Goal: Task Accomplishment & Management: Manage account settings

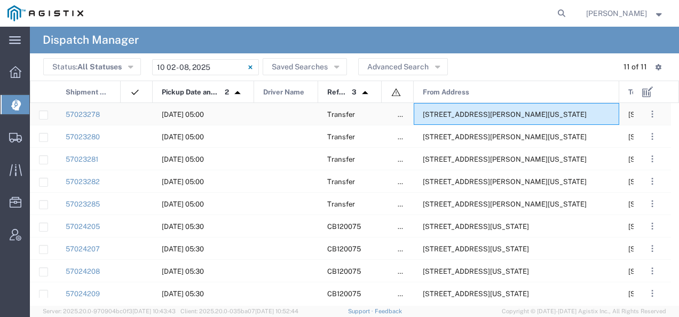
click at [473, 112] on span "[STREET_ADDRESS][PERSON_NAME][US_STATE]" at bounding box center [505, 115] width 164 height 8
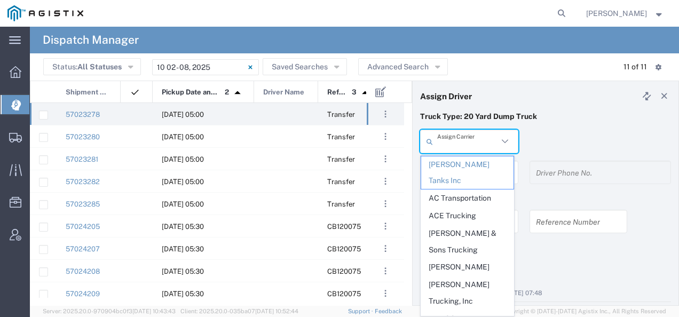
click at [455, 138] on input "text" at bounding box center [467, 141] width 61 height 19
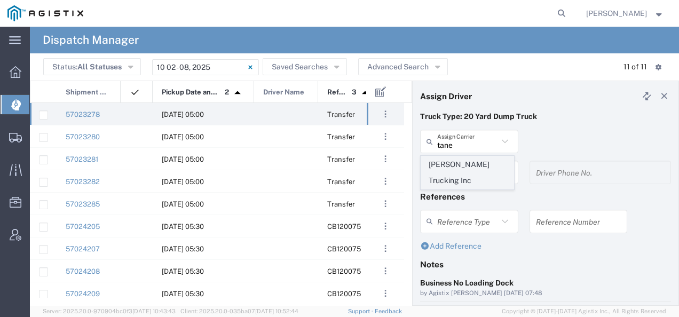
click at [445, 160] on span "[PERSON_NAME] Trucking Inc" at bounding box center [467, 173] width 92 height 33
type input "[PERSON_NAME] Trucking Inc"
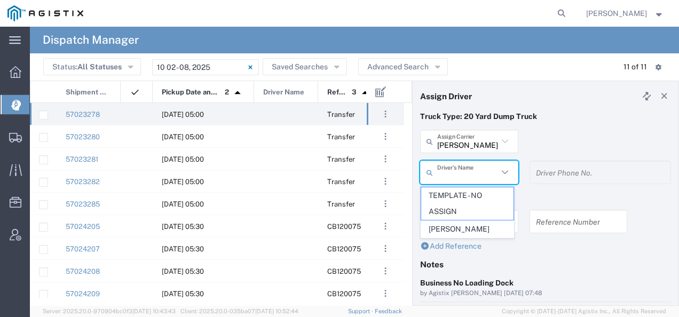
click at [453, 172] on input "text" at bounding box center [467, 172] width 61 height 19
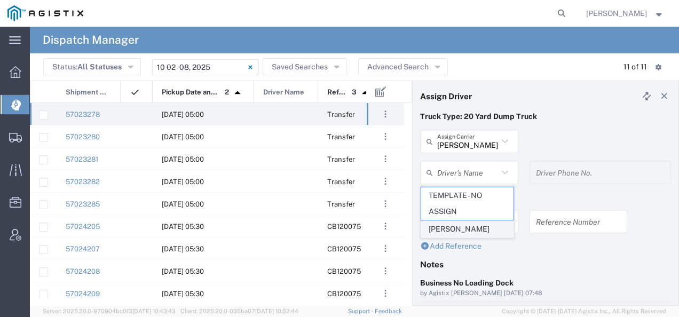
click at [453, 225] on span "[PERSON_NAME]" at bounding box center [467, 229] width 92 height 17
type input "[PERSON_NAME]"
type input "[PHONE_NUMBER]"
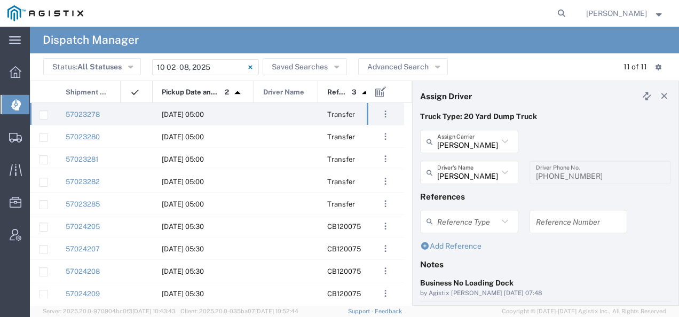
scroll to position [107, 0]
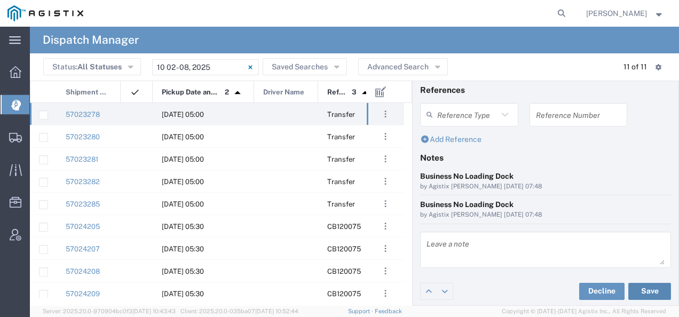
click at [638, 288] on button "Save" at bounding box center [650, 291] width 43 height 17
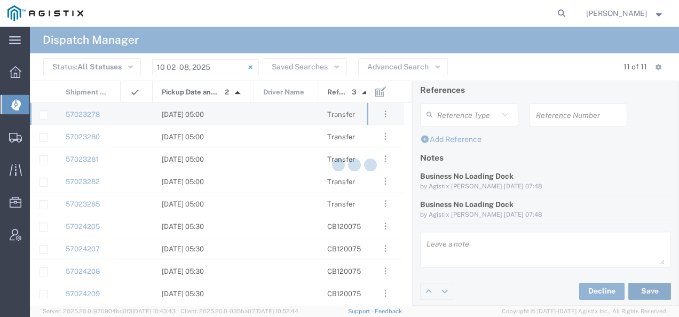
type input "[PERSON_NAME]"
type input "[PERSON_NAME] Trucking Inc"
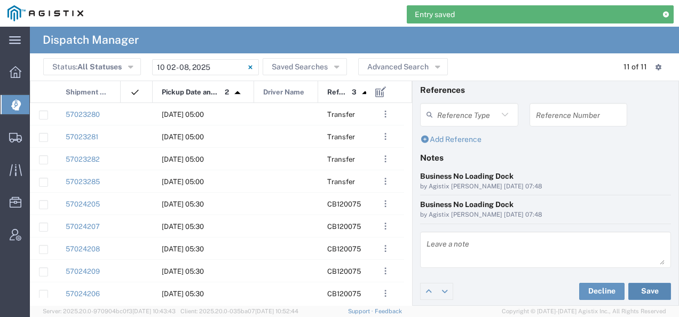
scroll to position [0, 0]
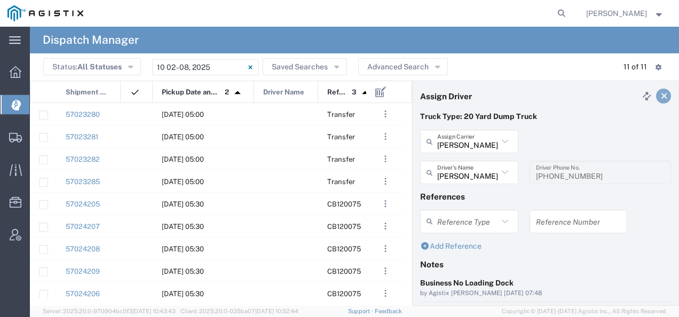
click at [656, 91] on link at bounding box center [663, 96] width 15 height 15
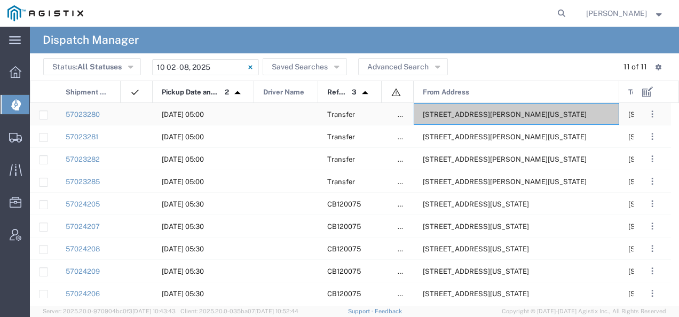
click at [529, 109] on div "[STREET_ADDRESS][PERSON_NAME][US_STATE]" at bounding box center [517, 114] width 206 height 22
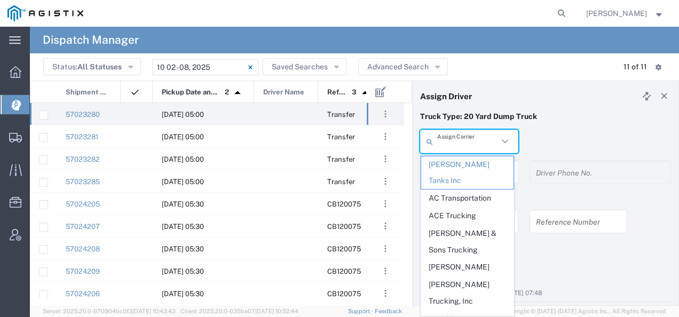
click at [459, 141] on input "text" at bounding box center [467, 141] width 61 height 19
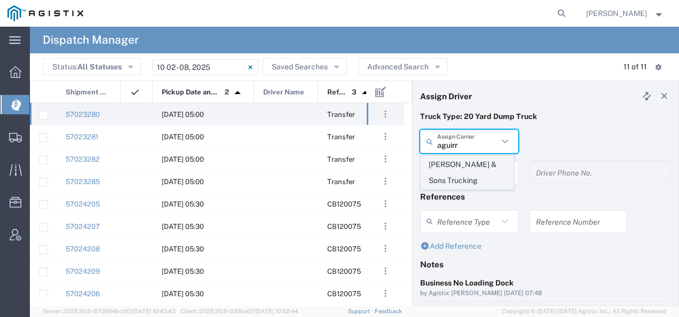
click at [450, 174] on span "[PERSON_NAME] & Sons Trucking" at bounding box center [467, 173] width 92 height 33
type input "[PERSON_NAME] & Sons Trucking"
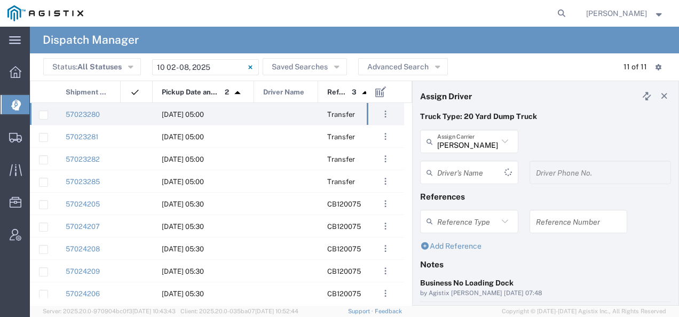
click at [450, 173] on input "text" at bounding box center [470, 172] width 67 height 19
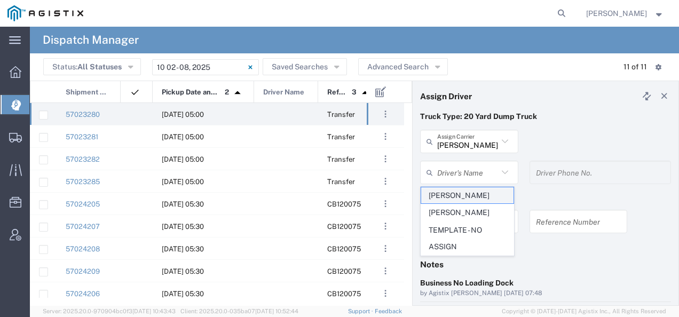
click at [441, 193] on span "[PERSON_NAME]" at bounding box center [467, 195] width 92 height 17
type input "[PERSON_NAME]"
type input "9093499772"
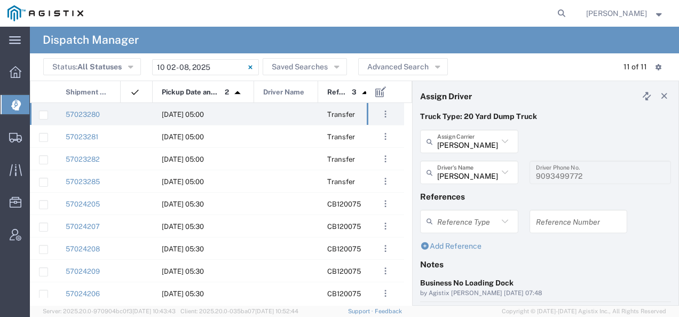
scroll to position [107, 0]
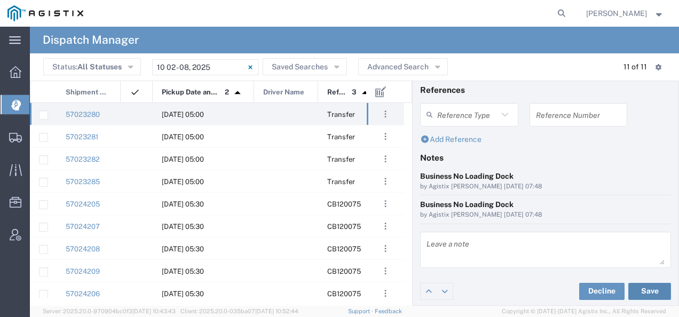
click at [647, 286] on button "Save" at bounding box center [650, 291] width 43 height 17
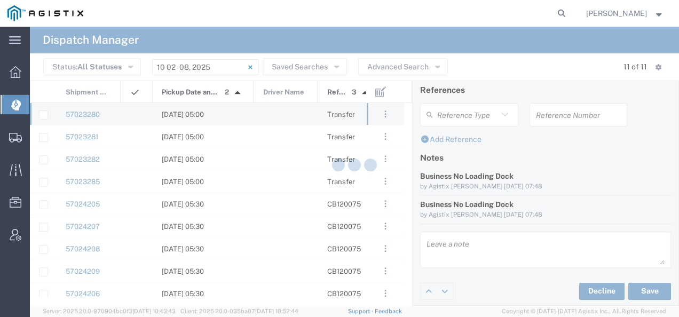
type input "[PERSON_NAME]"
type input "[PERSON_NAME] & Sons Trucking"
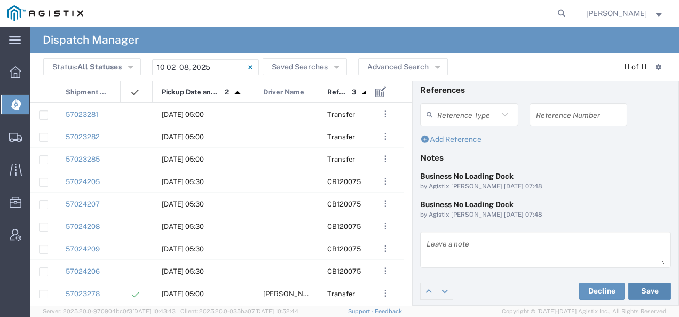
scroll to position [0, 0]
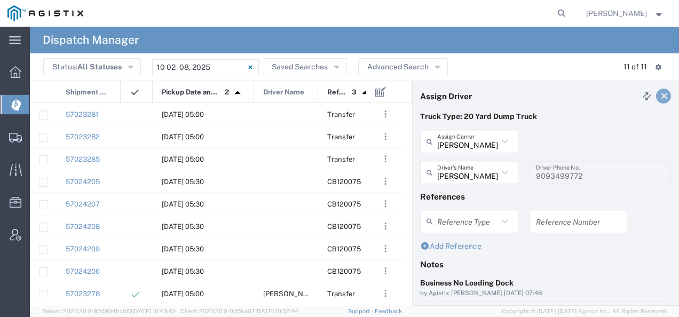
click at [660, 99] on icon at bounding box center [665, 95] width 10 height 7
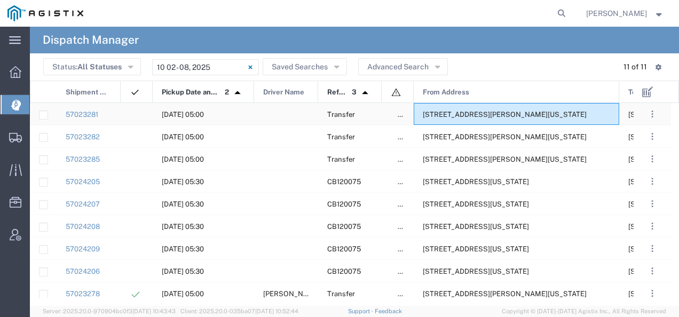
click at [531, 109] on div "[STREET_ADDRESS][PERSON_NAME][US_STATE]" at bounding box center [517, 114] width 206 height 22
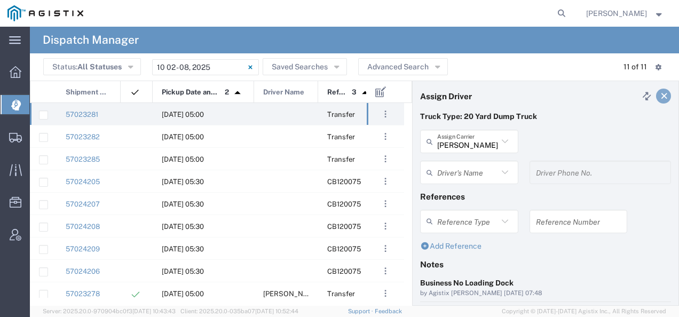
click at [660, 96] on icon at bounding box center [665, 95] width 10 height 7
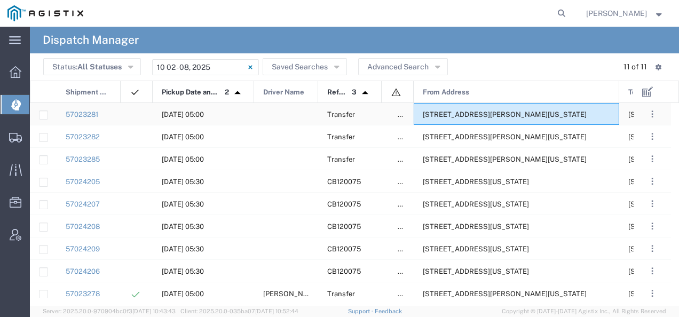
click at [510, 117] on span "[STREET_ADDRESS][PERSON_NAME][US_STATE]" at bounding box center [505, 115] width 164 height 8
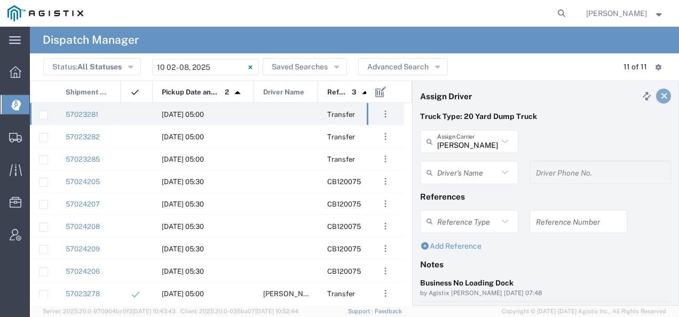
click at [660, 96] on icon at bounding box center [665, 95] width 10 height 7
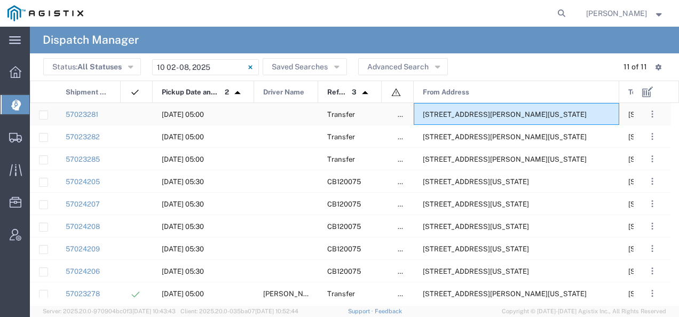
click at [494, 113] on span "[STREET_ADDRESS][PERSON_NAME][US_STATE]" at bounding box center [505, 115] width 164 height 8
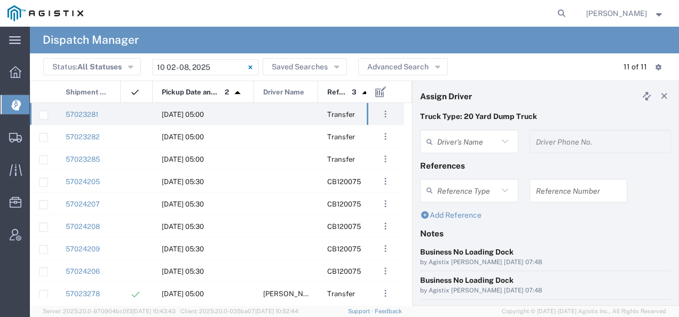
click at [459, 140] on agx-dispatcher-assign-widget "Driver's Name Driver Phone No." at bounding box center [545, 145] width 251 height 31
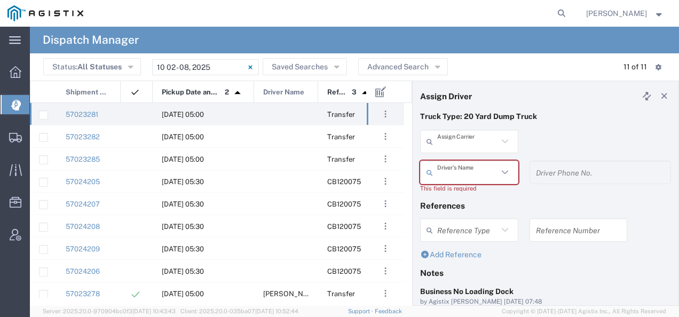
click at [460, 142] on input "text" at bounding box center [467, 141] width 61 height 19
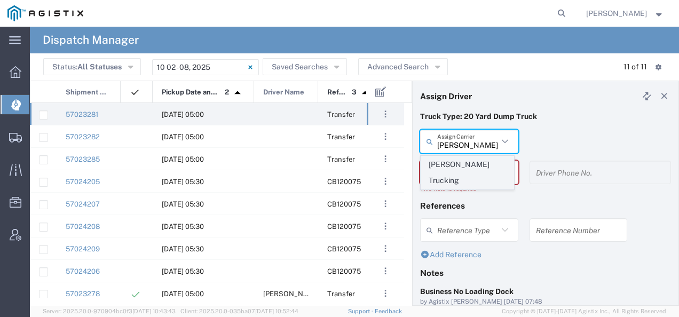
click at [447, 168] on span "[PERSON_NAME] Trucking" at bounding box center [467, 173] width 92 height 33
type input "[PERSON_NAME] Trucking"
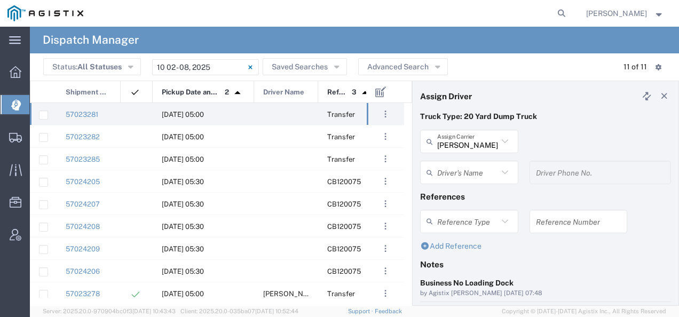
click at [447, 168] on input "text" at bounding box center [467, 172] width 61 height 19
click at [442, 157] on span "[PERSON_NAME]" at bounding box center [467, 151] width 92 height 17
type input "[PERSON_NAME]"
type input "8312884954"
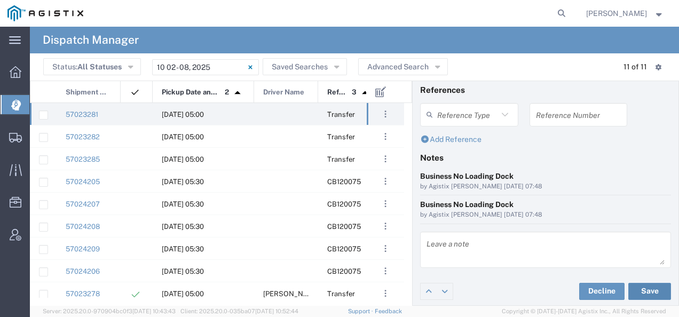
click at [641, 290] on button "Save" at bounding box center [650, 291] width 43 height 17
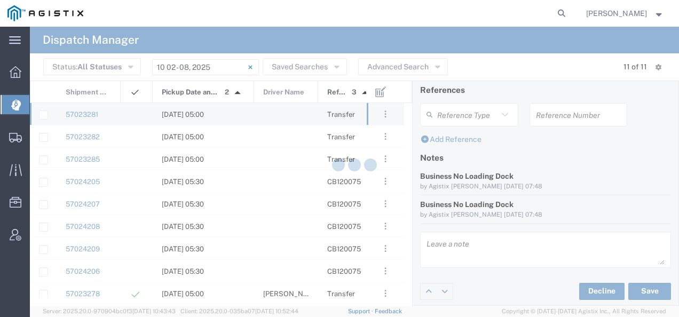
type input "[PERSON_NAME]"
type input "[PERSON_NAME] Trucking"
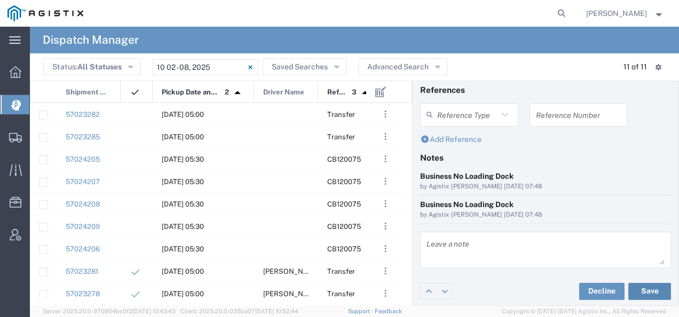
scroll to position [0, 0]
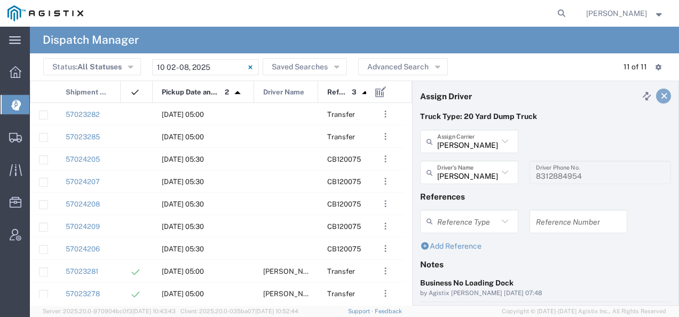
click at [660, 94] on icon at bounding box center [665, 95] width 10 height 7
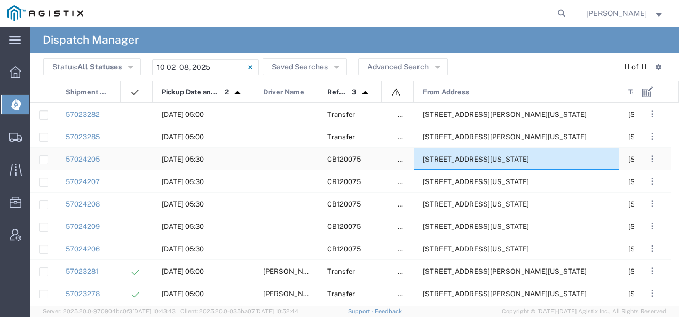
click at [502, 154] on div "[STREET_ADDRESS][US_STATE]" at bounding box center [517, 159] width 206 height 22
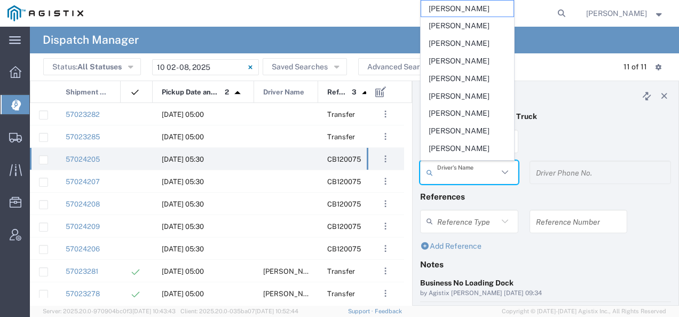
click at [454, 172] on input "text" at bounding box center [467, 172] width 61 height 19
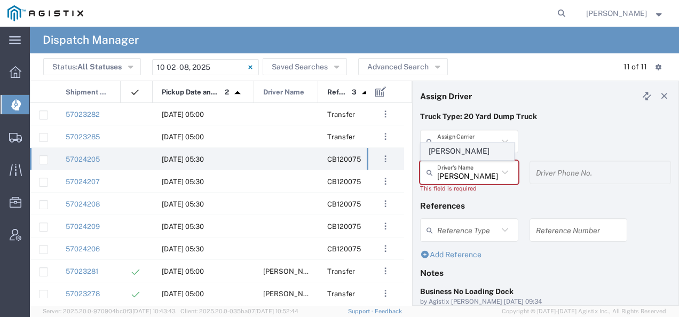
click at [451, 154] on span "[PERSON_NAME]" at bounding box center [467, 151] width 92 height 17
type input "[PERSON_NAME]"
type input "2097079350"
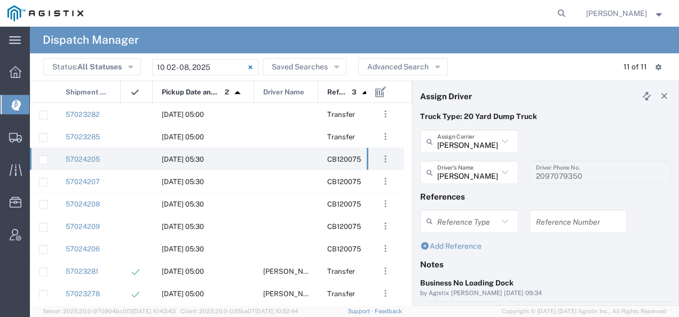
scroll to position [107, 0]
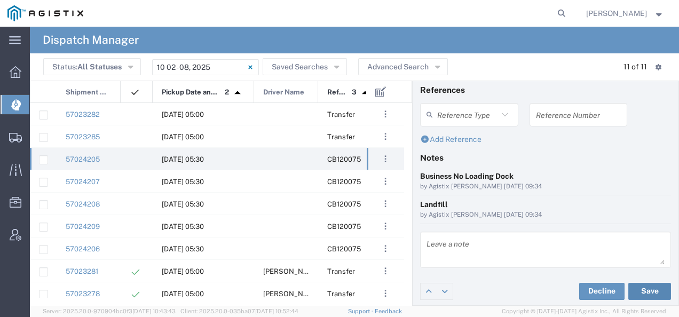
click at [638, 288] on button "Save" at bounding box center [650, 291] width 43 height 17
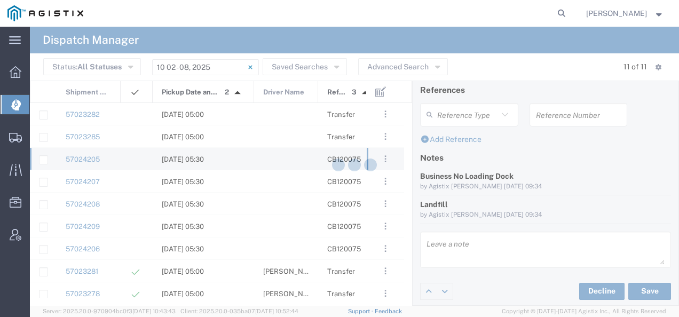
type input "[PERSON_NAME]"
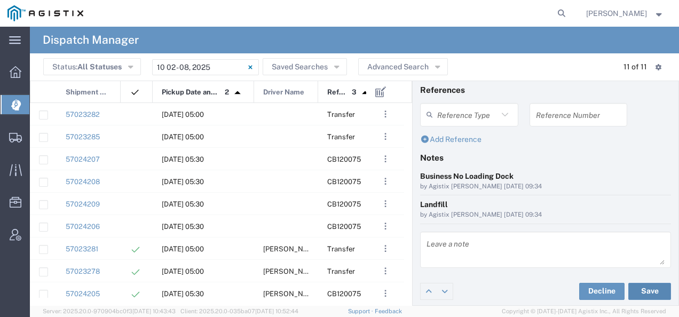
scroll to position [0, 0]
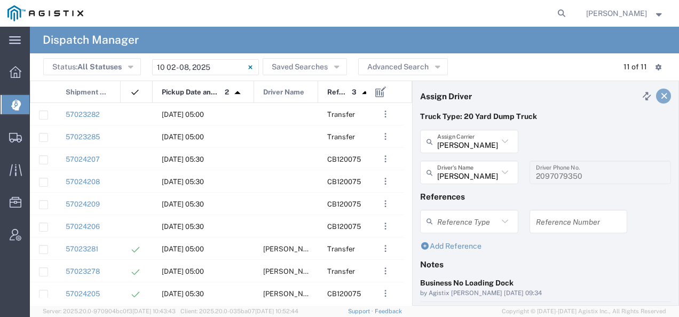
click at [660, 95] on icon at bounding box center [665, 95] width 10 height 7
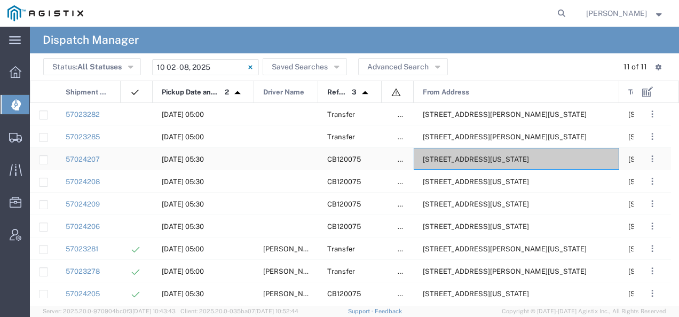
click at [450, 158] on span "[STREET_ADDRESS][US_STATE]" at bounding box center [476, 159] width 106 height 8
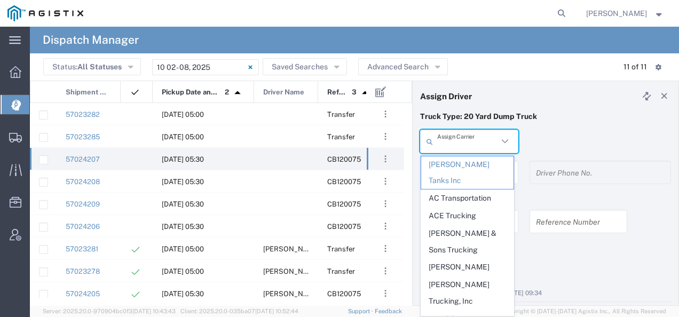
click at [455, 141] on input "text" at bounding box center [467, 141] width 61 height 19
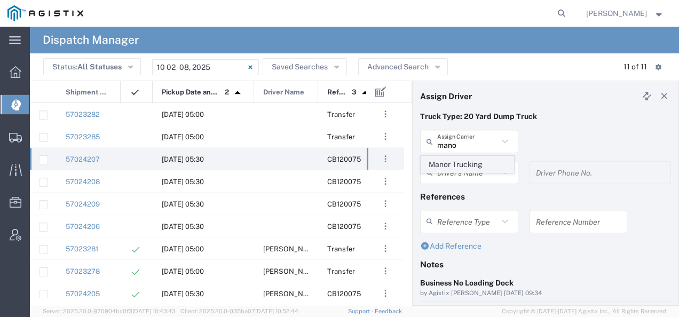
click at [444, 166] on span "Manor Trucking" at bounding box center [467, 165] width 92 height 17
type input "Manor Trucking"
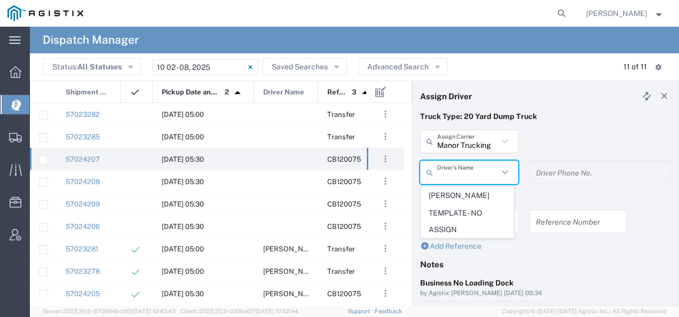
click at [444, 166] on input "text" at bounding box center [467, 172] width 61 height 19
click at [445, 199] on span "[PERSON_NAME]" at bounding box center [467, 195] width 92 height 17
type input "[PERSON_NAME]"
type input "2093218686"
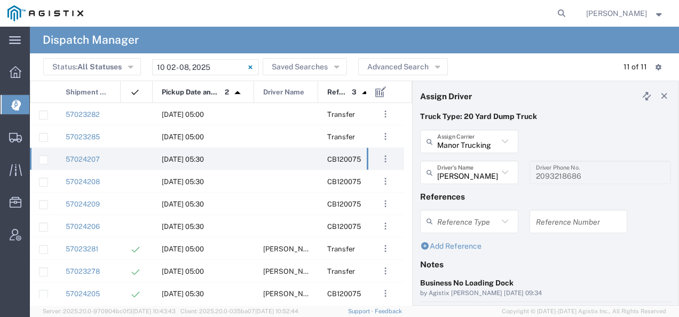
scroll to position [107, 0]
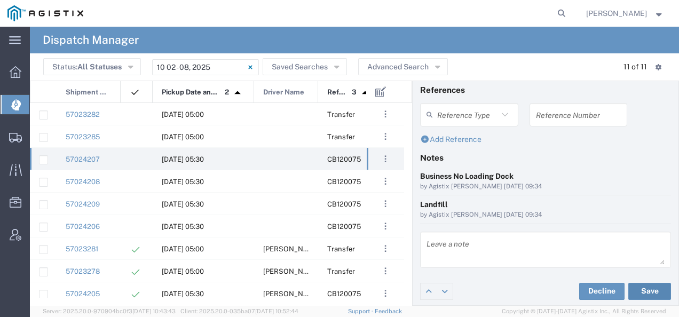
click at [646, 294] on button "Save" at bounding box center [650, 291] width 43 height 17
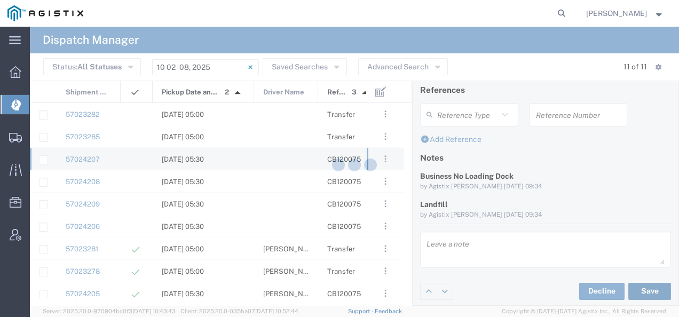
type input "[PERSON_NAME]"
type input "Manor Trucking"
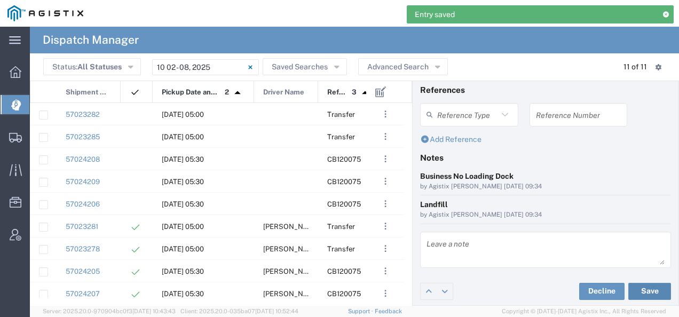
scroll to position [0, 0]
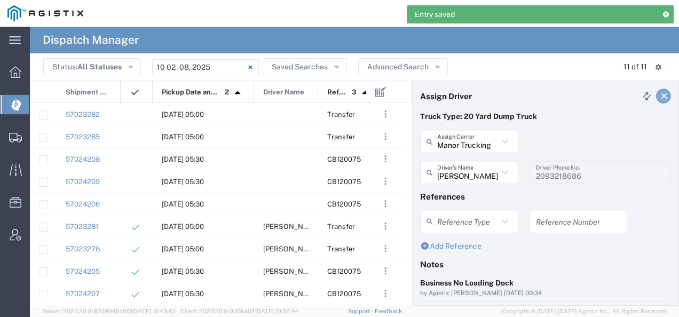
click at [660, 94] on icon at bounding box center [665, 95] width 10 height 7
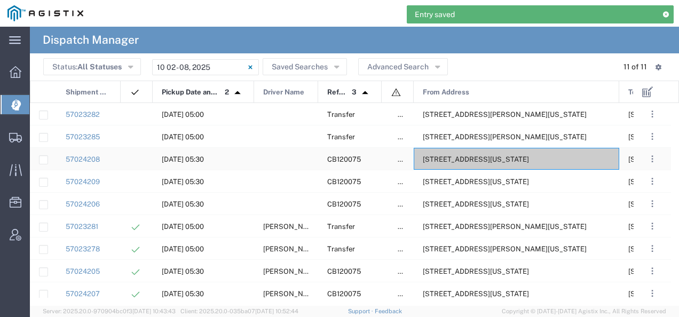
click at [476, 156] on span "[STREET_ADDRESS][US_STATE]" at bounding box center [476, 159] width 106 height 8
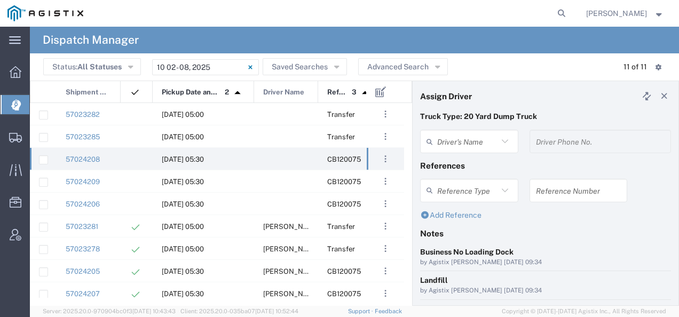
click at [456, 147] on agx-dispatcher-assign-widget "Driver's Name Driver Phone No." at bounding box center [545, 145] width 251 height 31
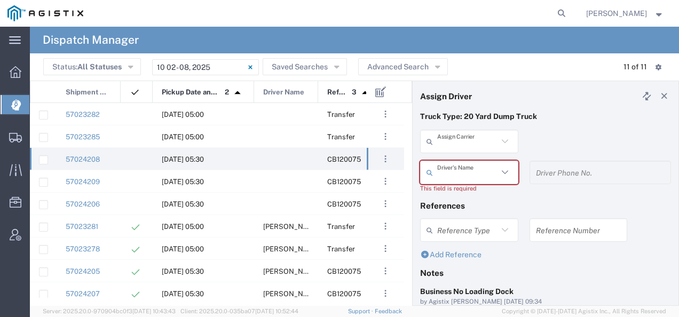
click at [456, 147] on input "text" at bounding box center [467, 141] width 61 height 19
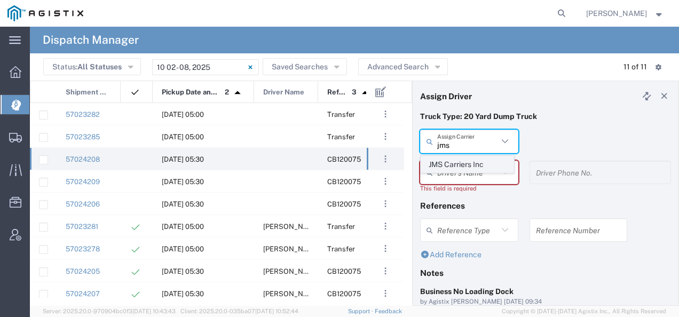
click at [445, 167] on span "JMS Carriers Inc" at bounding box center [467, 165] width 92 height 17
type input "JMS Carriers Inc"
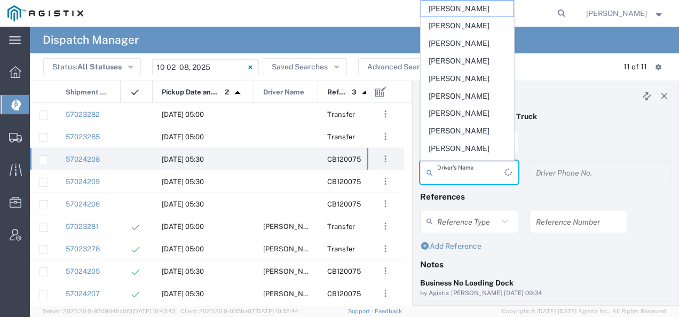
click at [445, 167] on input "text" at bounding box center [470, 172] width 67 height 19
click at [539, 138] on div "JMS Carriers Inc Assign Carrier JMS Carriers Inc" at bounding box center [546, 145] width 262 height 31
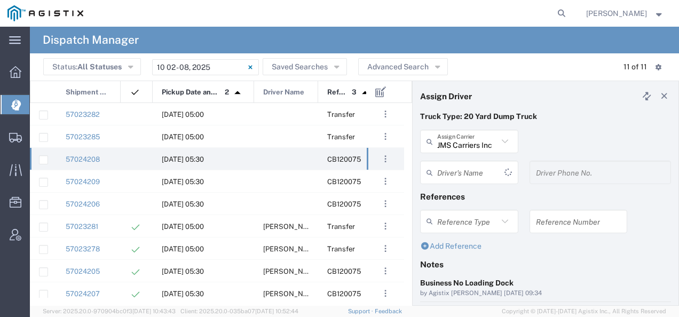
click at [473, 176] on input "text" at bounding box center [470, 172] width 67 height 19
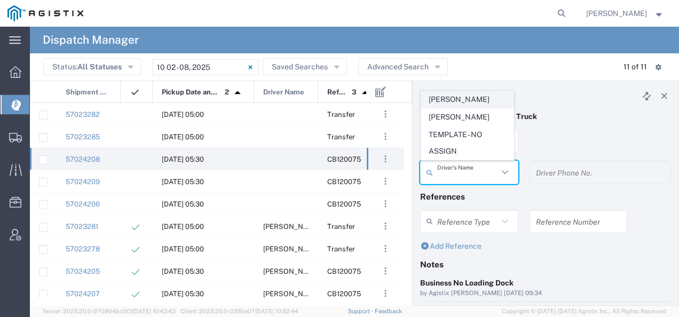
click at [463, 102] on span "[PERSON_NAME]" at bounding box center [467, 99] width 92 height 17
type input "[PERSON_NAME]"
type input "[PHONE_NUMBER]"
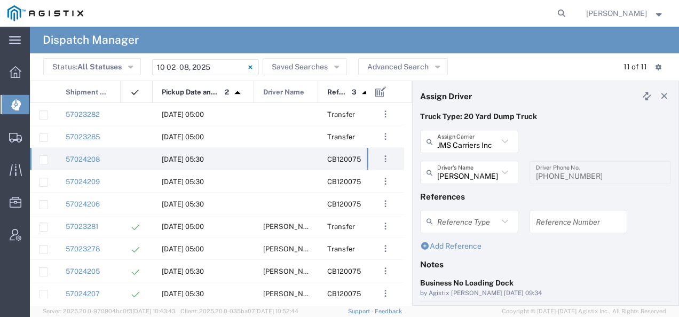
scroll to position [107, 0]
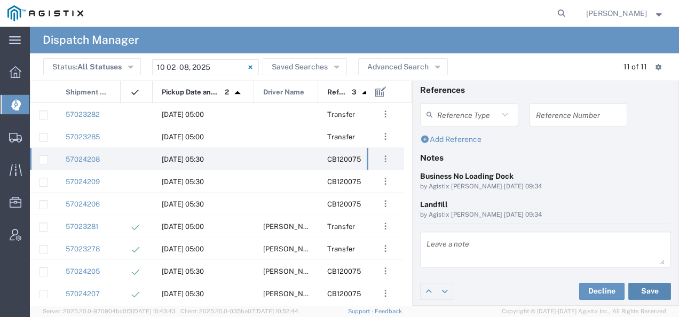
click at [640, 286] on button "Save" at bounding box center [650, 291] width 43 height 17
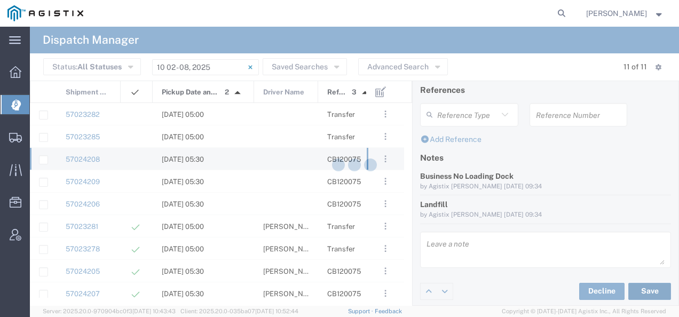
type input "[PERSON_NAME]"
type input "JMS Carriers Inc"
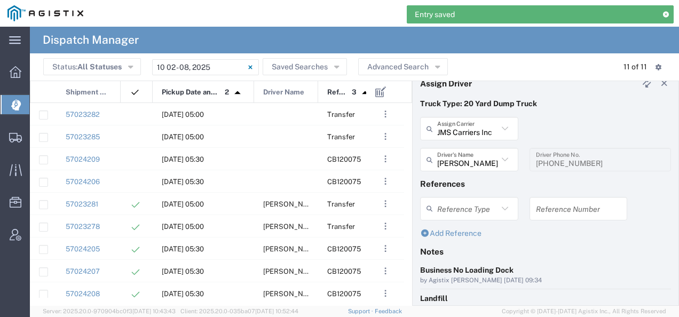
scroll to position [0, 0]
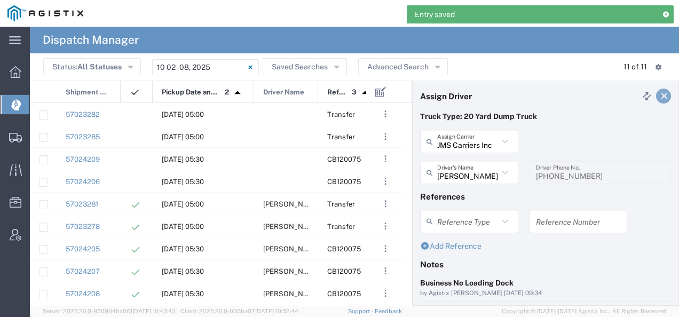
click at [660, 97] on icon at bounding box center [665, 95] width 10 height 7
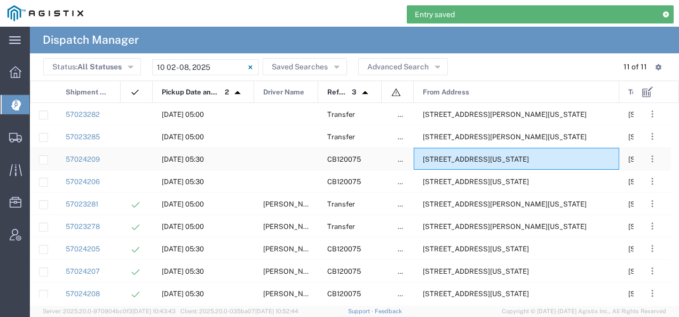
click at [478, 156] on span "[STREET_ADDRESS][US_STATE]" at bounding box center [476, 159] width 106 height 8
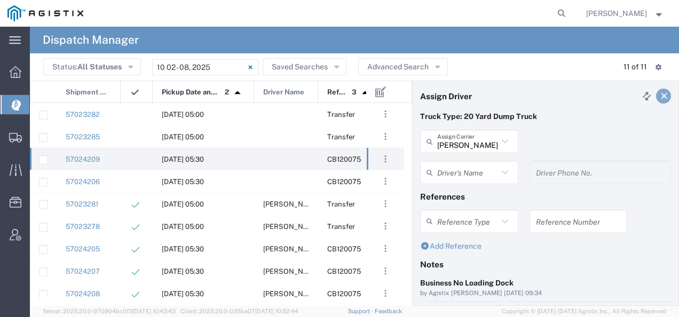
click at [661, 95] on icon at bounding box center [665, 95] width 10 height 7
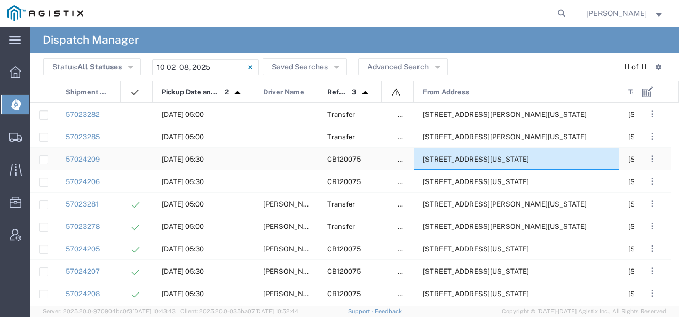
click at [518, 153] on div "[STREET_ADDRESS][US_STATE]" at bounding box center [517, 159] width 206 height 22
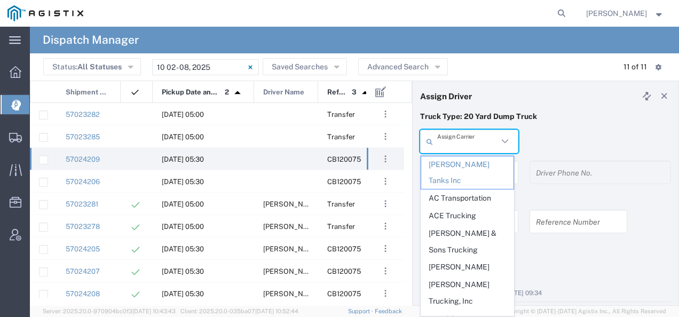
click at [484, 141] on input "text" at bounding box center [467, 141] width 61 height 19
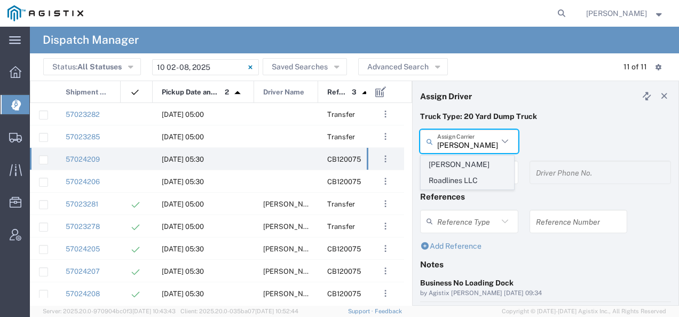
click at [465, 163] on span "[PERSON_NAME] Roadlines LLC" at bounding box center [467, 173] width 92 height 33
type input "[PERSON_NAME] Roadlines LLC"
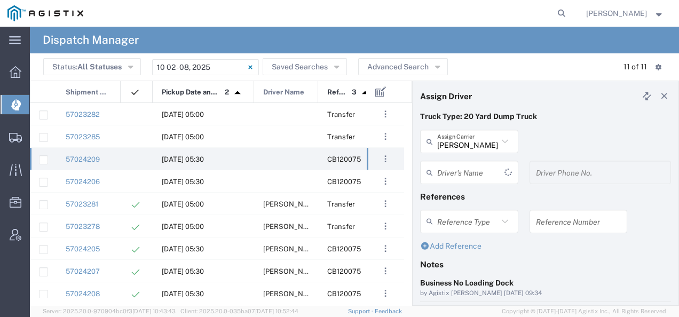
click at [464, 166] on input "text" at bounding box center [470, 172] width 67 height 19
click at [459, 118] on span "[PERSON_NAME]" at bounding box center [467, 117] width 92 height 17
type input "[PERSON_NAME]"
type input "5107149934"
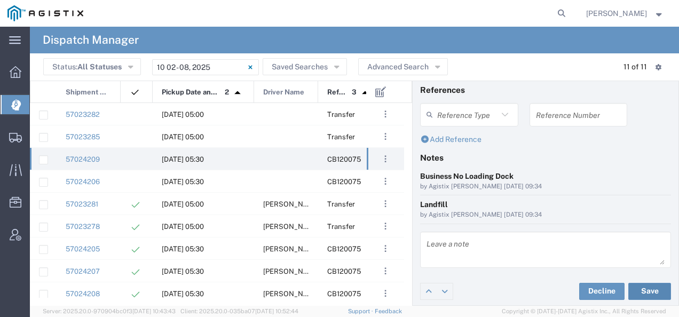
click at [638, 286] on button "Save" at bounding box center [650, 291] width 43 height 17
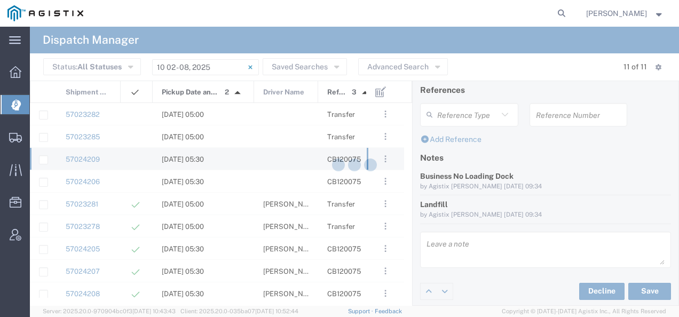
type input "[PERSON_NAME]"
type input "[PERSON_NAME] Roadlines LLC"
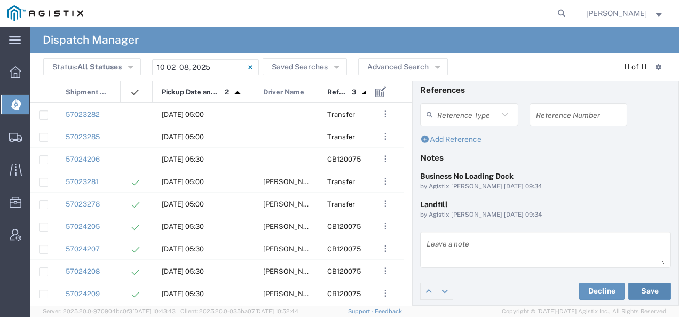
scroll to position [0, 0]
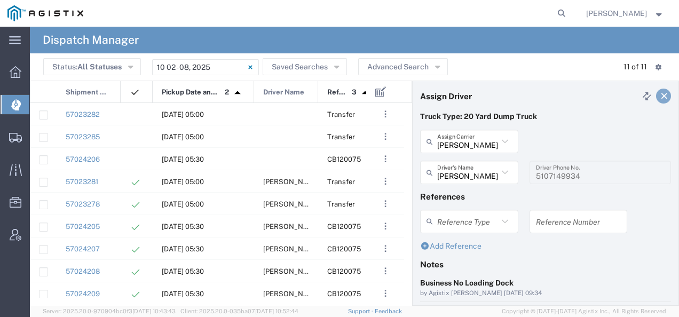
click at [658, 102] on link at bounding box center [663, 96] width 15 height 15
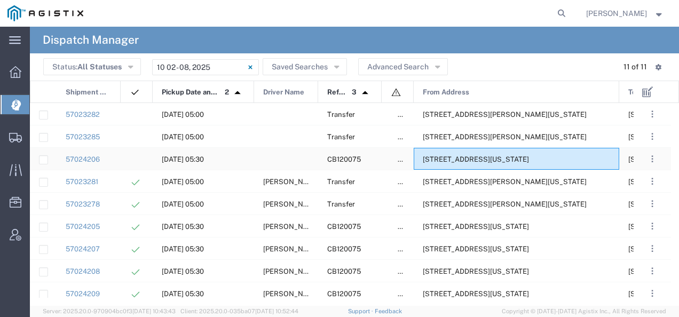
click at [485, 156] on span "[STREET_ADDRESS][US_STATE]" at bounding box center [476, 159] width 106 height 8
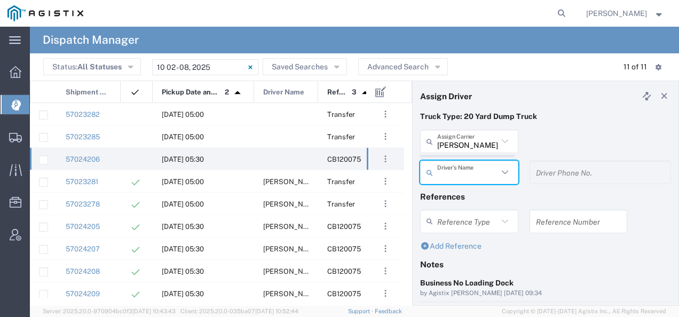
click at [453, 135] on agx-dispatcher-assign-widget "[PERSON_NAME] Tanks Inc Assign [PERSON_NAME] Tanks Inc AC Transportation ACE Tr…" at bounding box center [545, 161] width 251 height 62
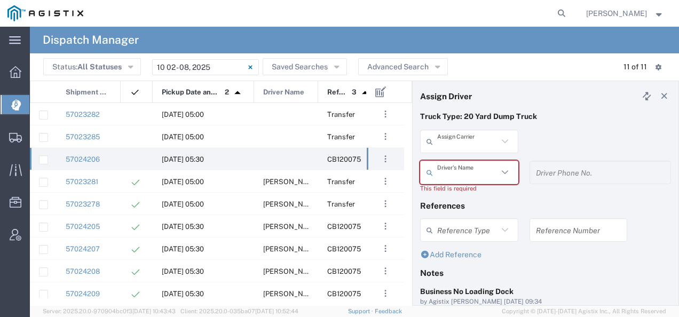
click at [453, 135] on input "text" at bounding box center [467, 141] width 61 height 19
click at [448, 164] on span "[PERSON_NAME] Transportation" at bounding box center [467, 173] width 92 height 33
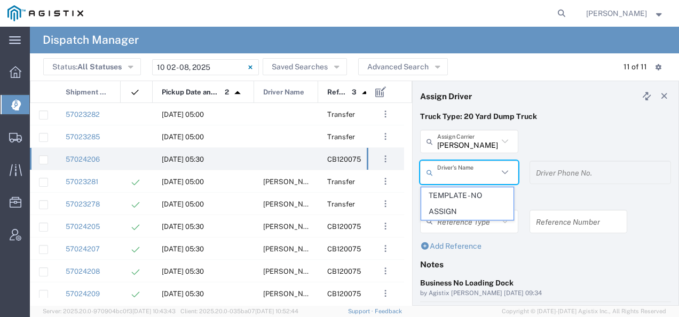
click at [448, 165] on input "text" at bounding box center [467, 172] width 61 height 19
click at [517, 136] on div "[PERSON_NAME] Transportation Assign [PERSON_NAME] [PERSON_NAME] Transportation" at bounding box center [469, 145] width 109 height 31
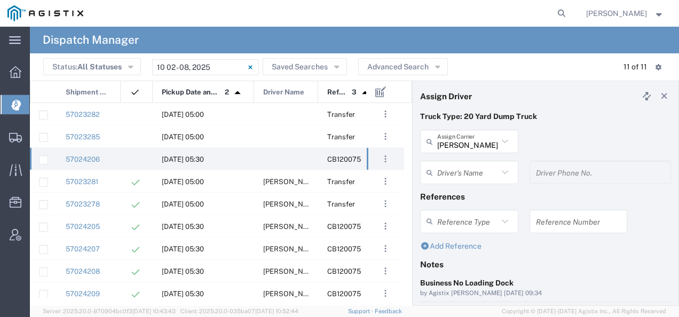
type input "[PERSON_NAME] Transportation"
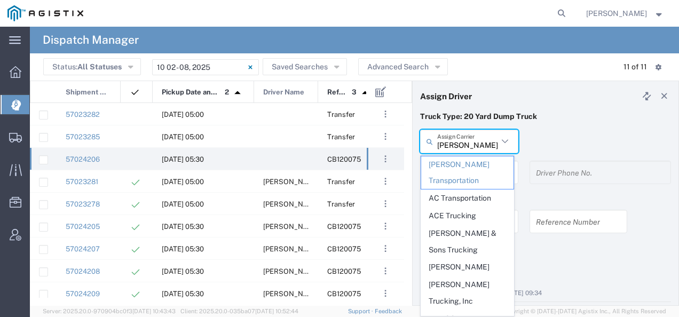
click at [473, 145] on input "[PERSON_NAME] Transportation" at bounding box center [467, 141] width 61 height 19
click at [532, 93] on header "Assign Driver" at bounding box center [546, 96] width 266 height 30
click at [472, 142] on input "text" at bounding box center [467, 141] width 61 height 19
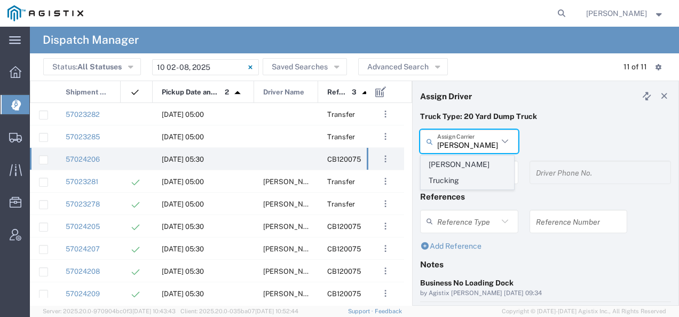
click at [453, 170] on span "[PERSON_NAME] Trucking" at bounding box center [467, 173] width 92 height 33
type input "[PERSON_NAME] Trucking"
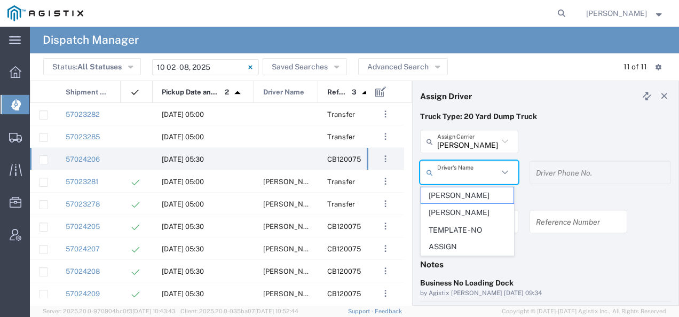
click at [453, 170] on input "text" at bounding box center [467, 172] width 61 height 19
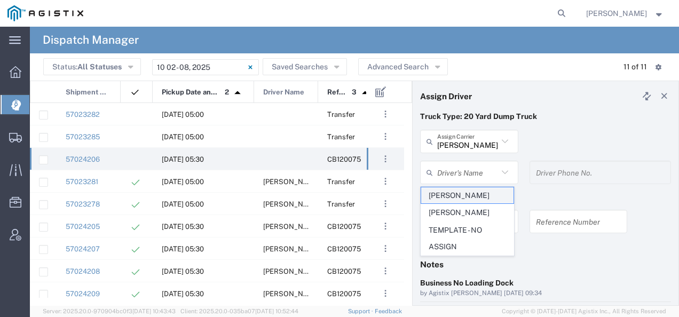
click at [447, 195] on span "[PERSON_NAME]" at bounding box center [467, 195] width 92 height 17
type input "[PERSON_NAME]"
type input "[PHONE_NUMBER]"
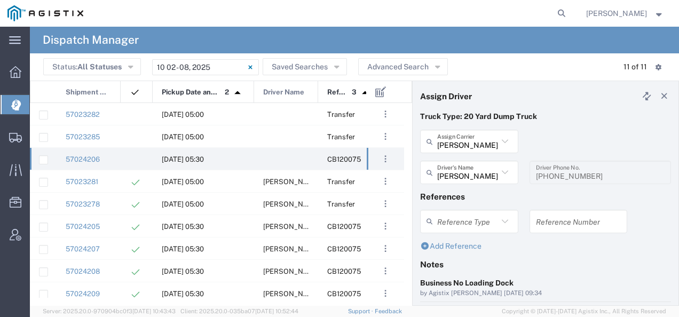
scroll to position [107, 0]
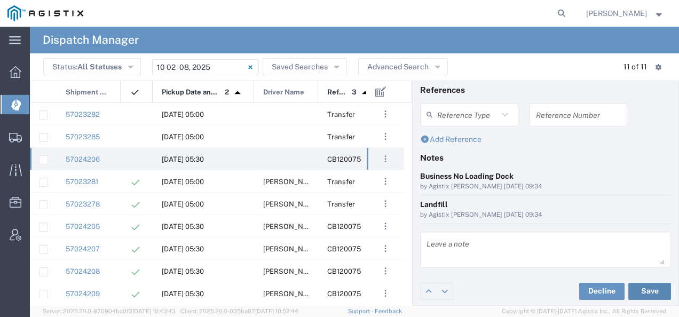
click at [650, 292] on button "Save" at bounding box center [650, 291] width 43 height 17
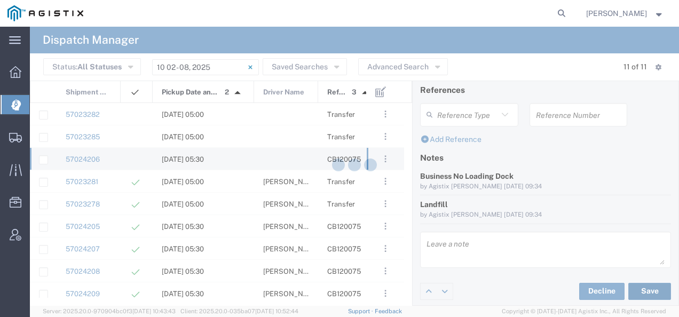
type input "[PERSON_NAME]"
type input "[PERSON_NAME] Trucking"
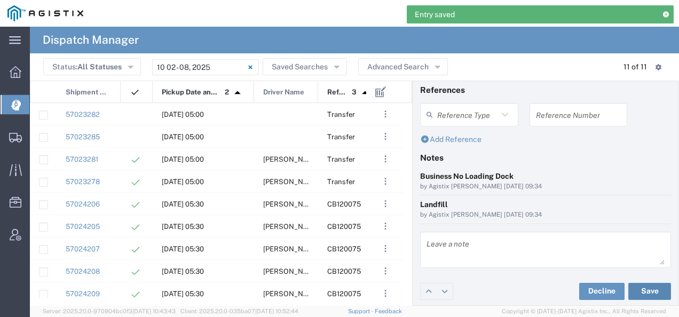
scroll to position [0, 0]
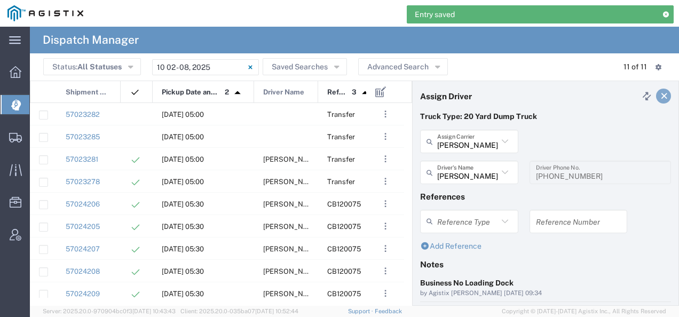
click at [656, 97] on link at bounding box center [663, 96] width 15 height 15
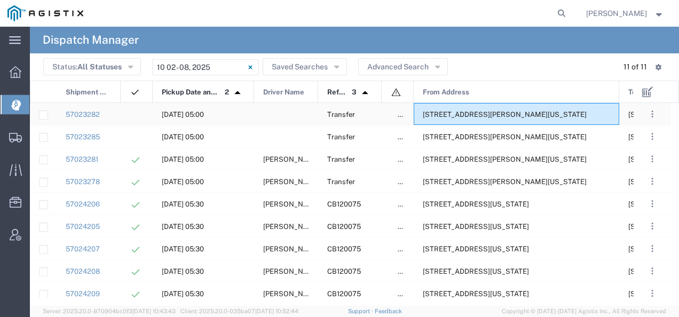
click at [512, 117] on span "[STREET_ADDRESS][PERSON_NAME][US_STATE]" at bounding box center [505, 115] width 164 height 8
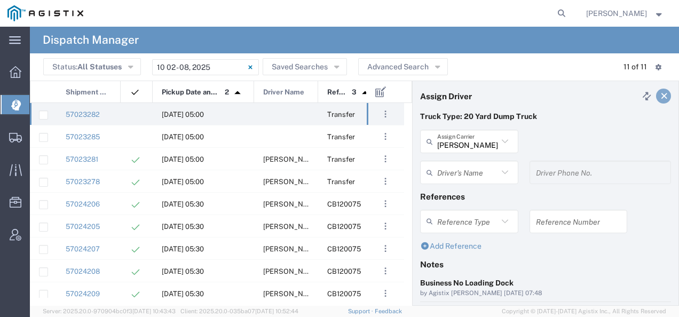
click at [660, 93] on icon at bounding box center [665, 95] width 10 height 7
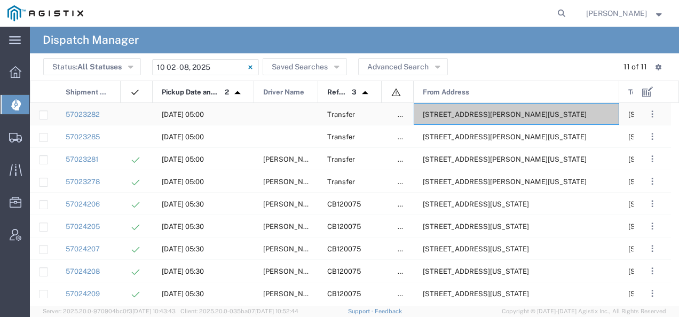
click at [532, 115] on span "[STREET_ADDRESS][PERSON_NAME][US_STATE]" at bounding box center [505, 115] width 164 height 8
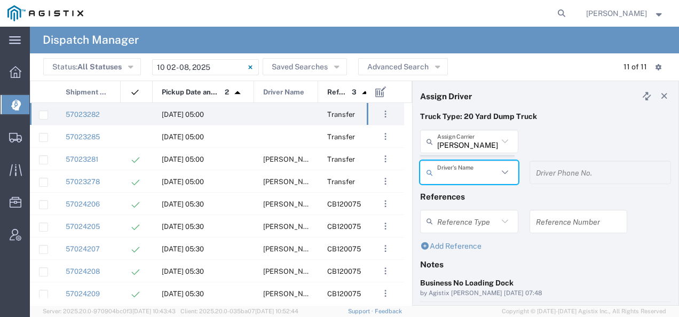
click at [466, 140] on agx-dispatcher-assign-widget "[PERSON_NAME] Tanks Inc Assign [PERSON_NAME] Tanks Inc AC Transportation ACE Tr…" at bounding box center [545, 161] width 251 height 62
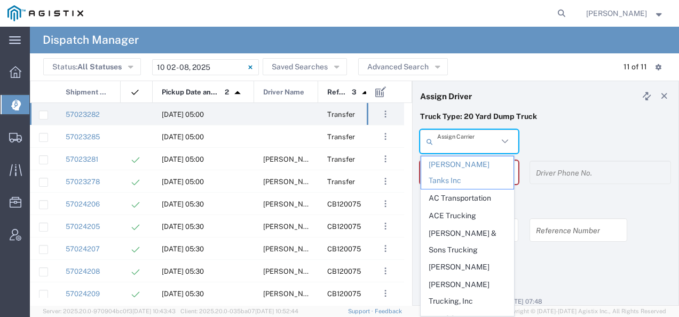
click at [467, 142] on input "text" at bounding box center [467, 141] width 61 height 19
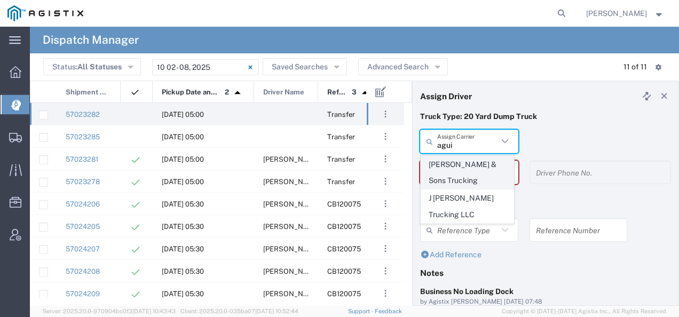
click at [463, 168] on span "[PERSON_NAME] & Sons Trucking" at bounding box center [467, 173] width 92 height 33
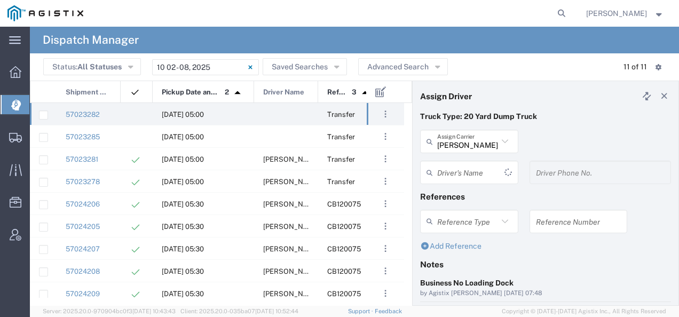
click at [462, 167] on input "text" at bounding box center [470, 172] width 67 height 19
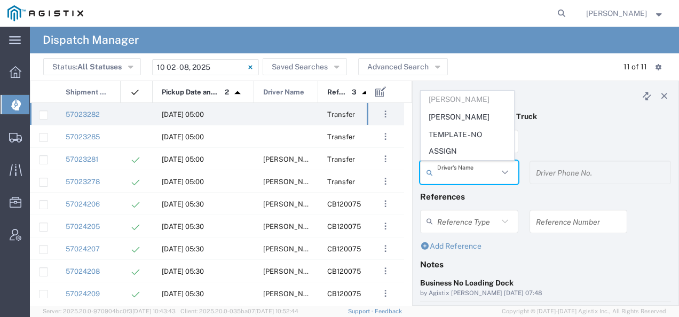
click at [558, 104] on header "Assign Driver" at bounding box center [546, 96] width 266 height 30
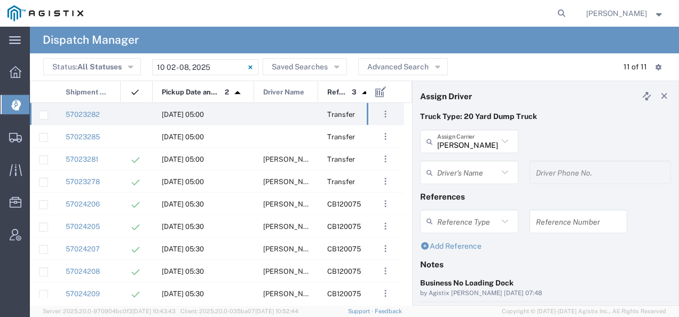
type input "[PERSON_NAME] & Sons Trucking"
click at [462, 143] on input "[PERSON_NAME] & Sons Trucking" at bounding box center [467, 141] width 61 height 19
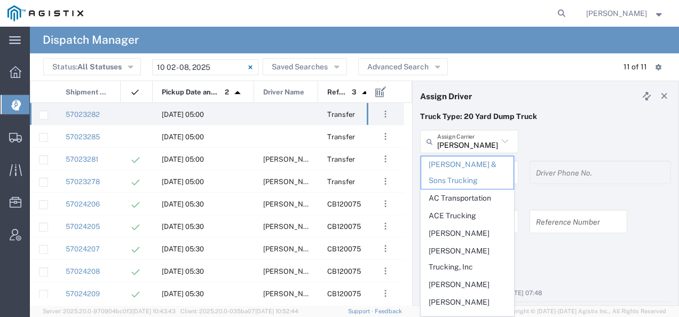
click at [546, 124] on div "Truck Type: 20 Yard Dump Truck" at bounding box center [546, 120] width 262 height 19
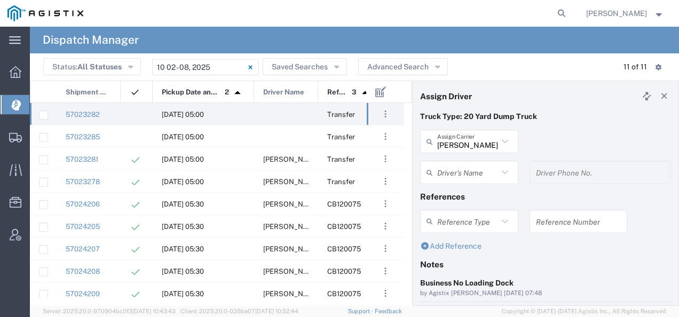
click at [552, 122] on div "Truck Type: 20 Yard Dump Truck" at bounding box center [546, 120] width 262 height 19
click at [485, 145] on input "text" at bounding box center [467, 141] width 61 height 19
click at [473, 166] on span "[PERSON_NAME] Trucking Inc" at bounding box center [467, 173] width 92 height 33
type input "[PERSON_NAME] Trucking Inc"
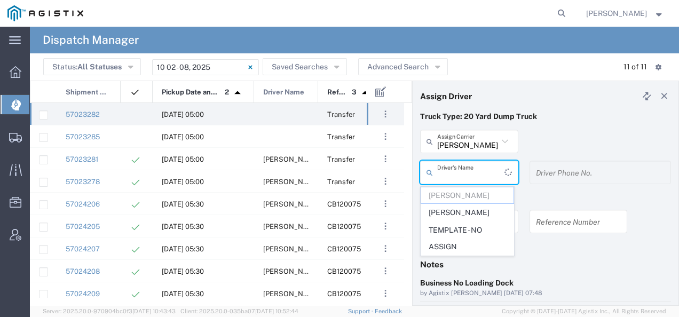
click at [473, 166] on input "text" at bounding box center [470, 172] width 67 height 19
click at [549, 137] on div "[PERSON_NAME] Trucking Inc Assign Carrier [PERSON_NAME] Trucking Inc" at bounding box center [546, 145] width 262 height 31
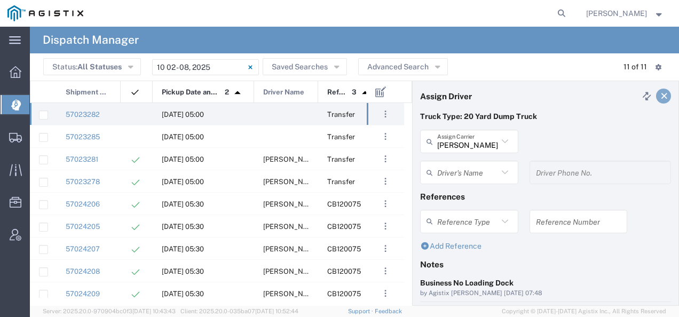
click at [660, 98] on icon at bounding box center [665, 95] width 10 height 7
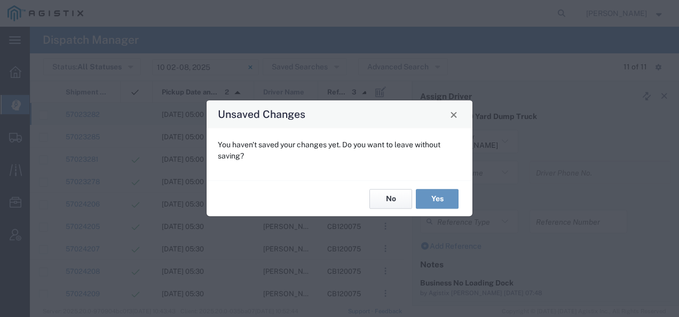
click at [394, 202] on button "No" at bounding box center [391, 199] width 43 height 20
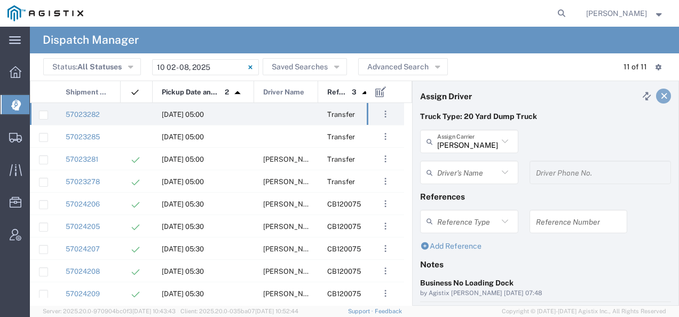
click at [660, 95] on icon at bounding box center [665, 95] width 10 height 7
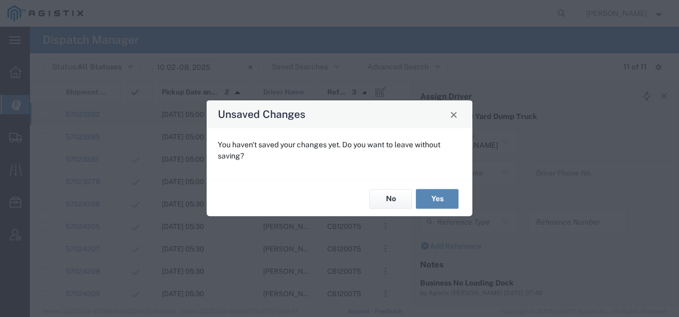
click at [434, 192] on button "Yes" at bounding box center [437, 199] width 43 height 20
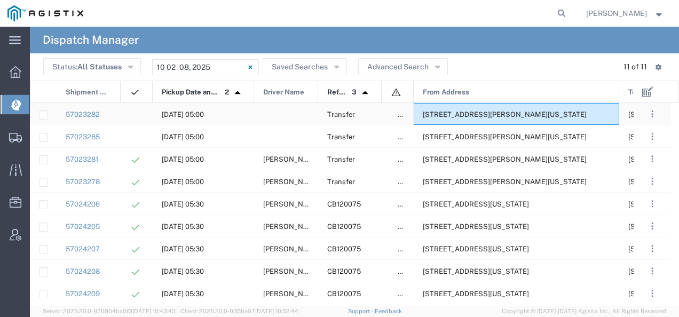
click at [443, 112] on span "[STREET_ADDRESS][PERSON_NAME][US_STATE]" at bounding box center [505, 115] width 164 height 8
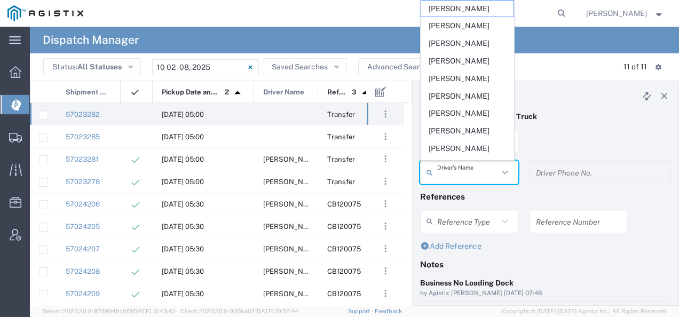
click at [458, 169] on input "text" at bounding box center [467, 172] width 61 height 19
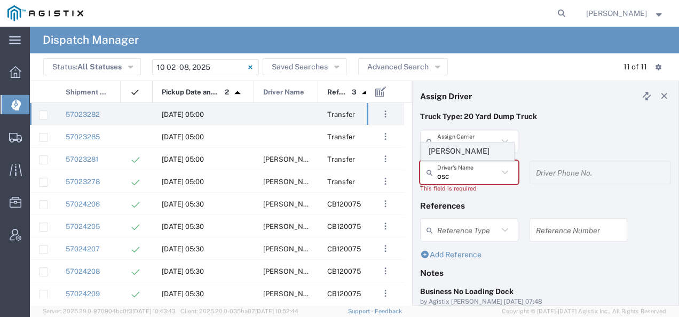
click at [457, 152] on span "[PERSON_NAME]" at bounding box center [467, 151] width 92 height 17
type input "[PERSON_NAME]"
type input "2093004091"
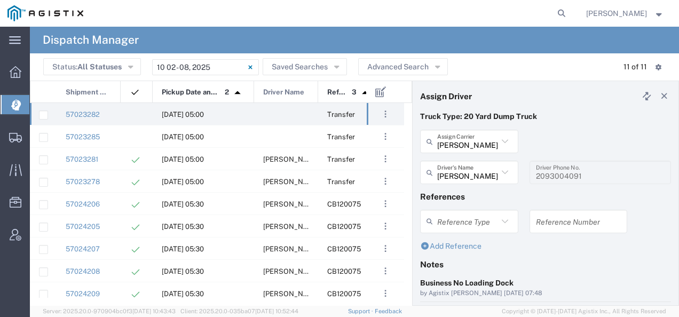
scroll to position [107, 0]
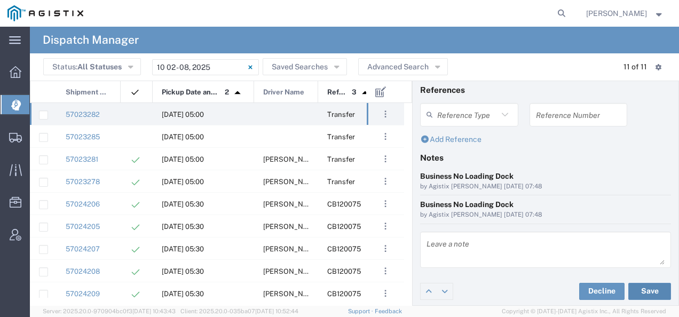
click at [637, 291] on button "Save" at bounding box center [650, 291] width 43 height 17
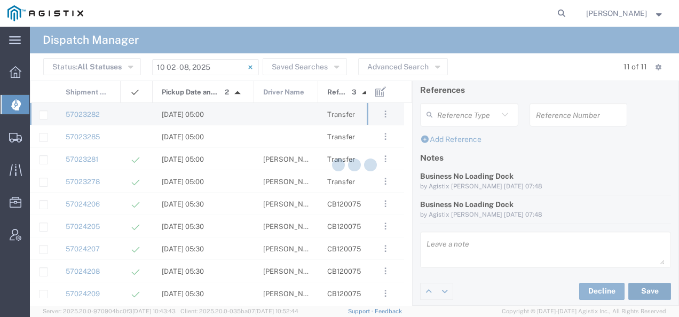
type input "[PERSON_NAME]"
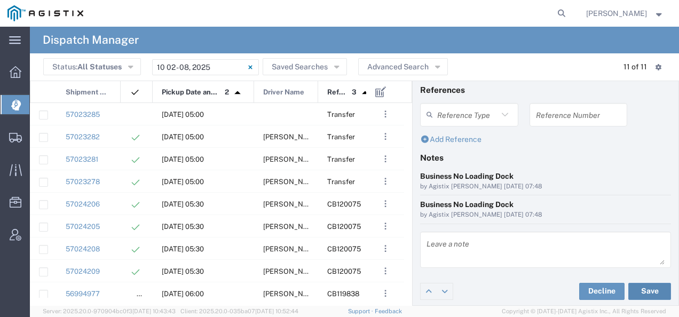
scroll to position [0, 0]
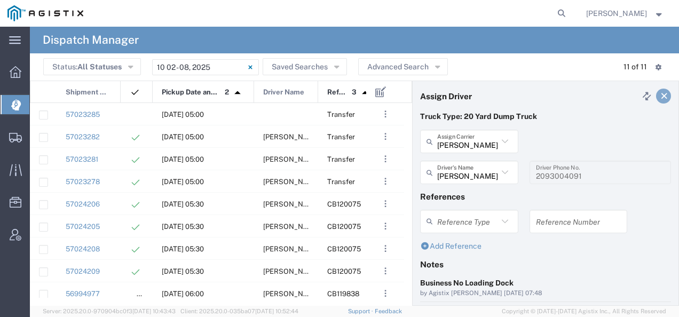
click at [660, 96] on icon at bounding box center [665, 95] width 10 height 7
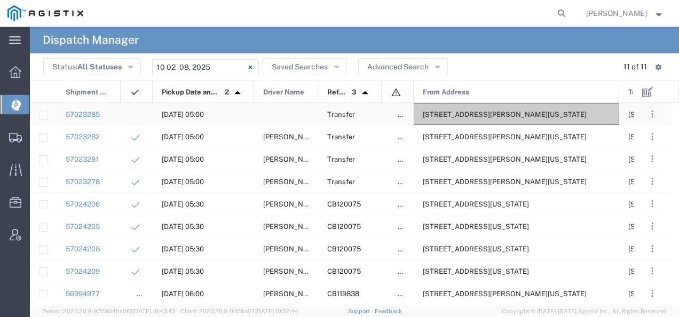
click at [481, 112] on span "[STREET_ADDRESS][PERSON_NAME][US_STATE]" at bounding box center [505, 115] width 164 height 8
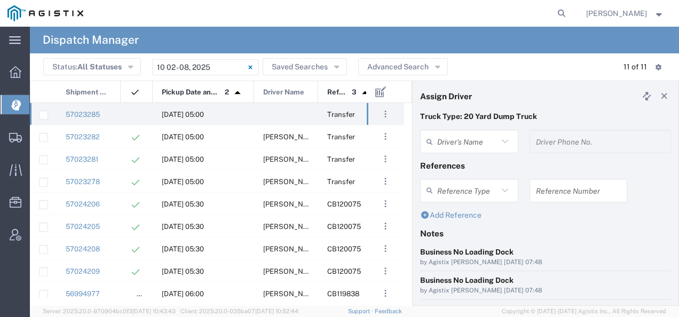
click at [447, 139] on agx-dispatcher-assign-widget "Driver's Name Driver Phone No." at bounding box center [545, 145] width 251 height 31
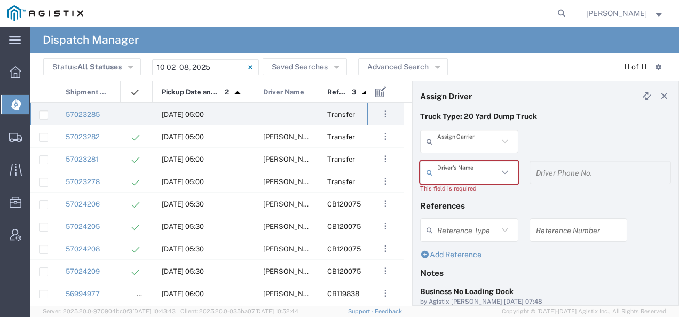
click at [447, 139] on input "text" at bounding box center [467, 141] width 61 height 19
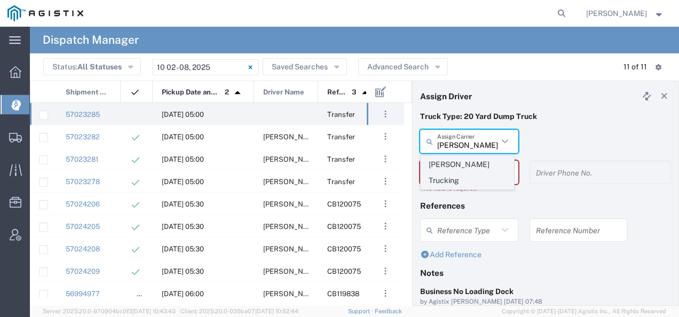
click at [440, 166] on span "[PERSON_NAME] Trucking" at bounding box center [467, 173] width 92 height 33
type input "[PERSON_NAME] Trucking"
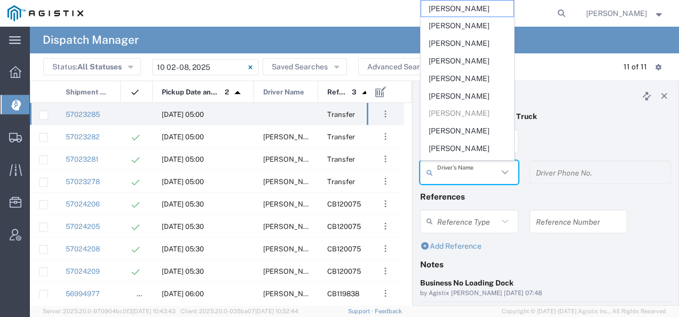
click at [440, 166] on input "text" at bounding box center [467, 172] width 61 height 19
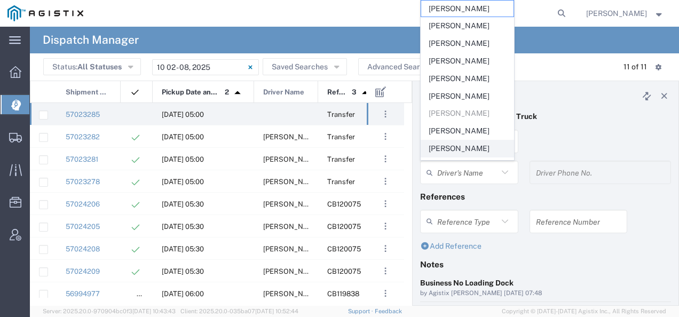
click at [442, 152] on span "[PERSON_NAME]" at bounding box center [467, 148] width 92 height 17
type input "[PERSON_NAME]"
type input "4084380716"
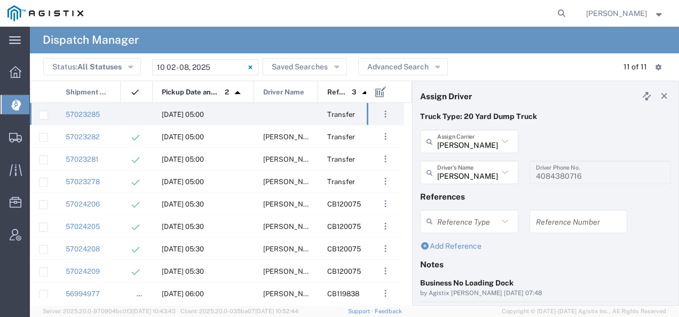
scroll to position [107, 0]
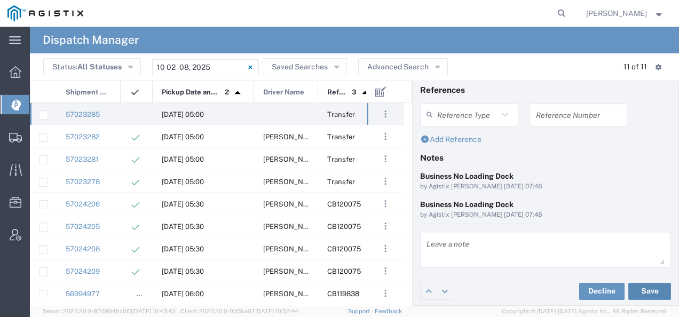
click at [638, 291] on button "Save" at bounding box center [650, 291] width 43 height 17
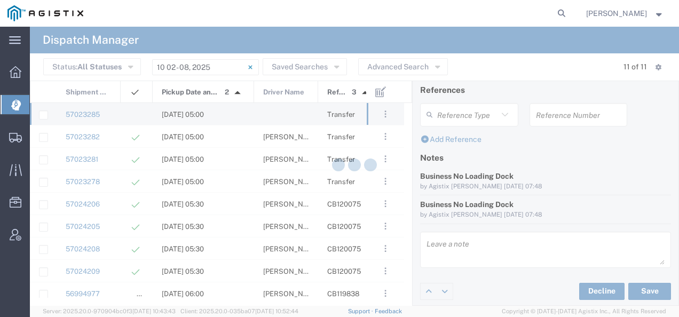
type input "[PERSON_NAME]"
type input "[PERSON_NAME] Trucking"
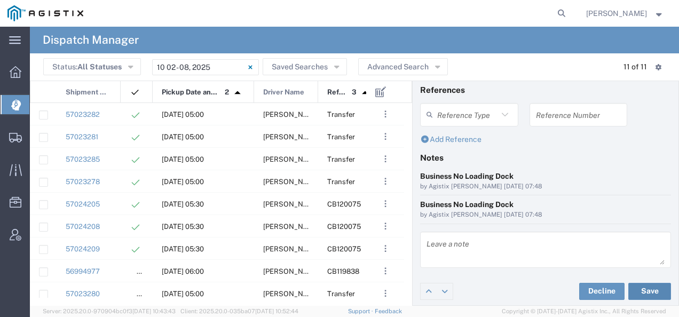
scroll to position [0, 0]
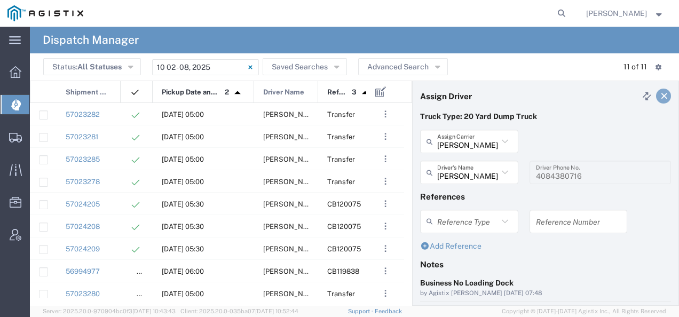
click at [660, 100] on link at bounding box center [663, 96] width 15 height 15
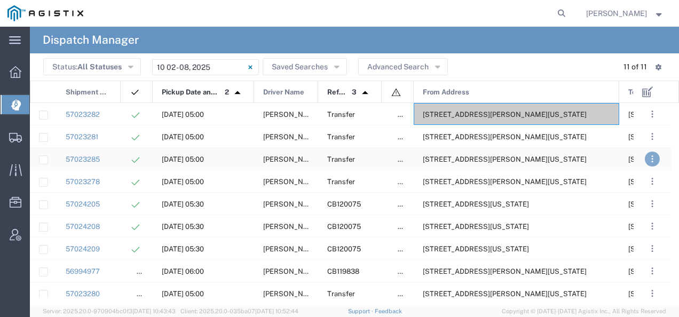
click at [650, 157] on button ". . ." at bounding box center [652, 159] width 15 height 15
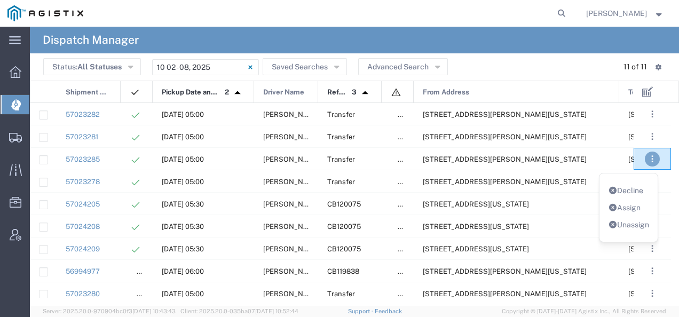
click at [622, 223] on link "Unassign" at bounding box center [629, 225] width 42 height 9
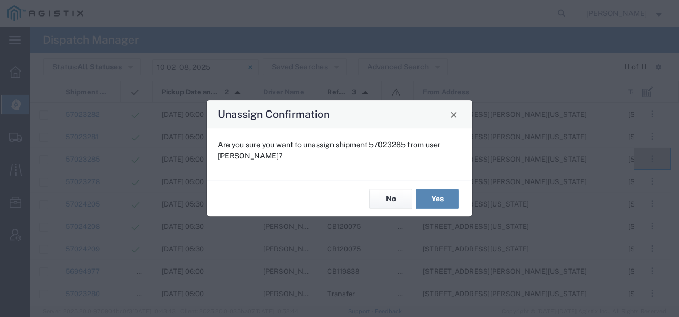
click at [443, 191] on button "Yes" at bounding box center [437, 199] width 43 height 20
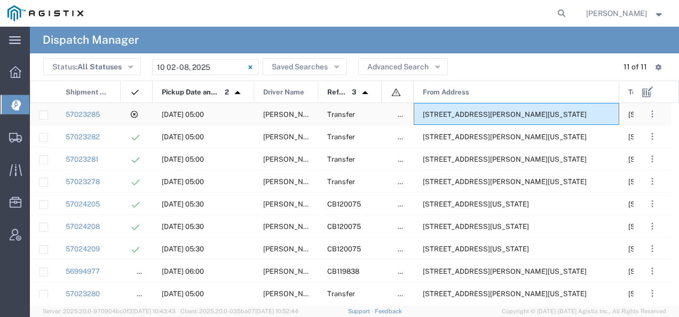
click at [455, 118] on span "[STREET_ADDRESS][PERSON_NAME][US_STATE]" at bounding box center [505, 115] width 164 height 8
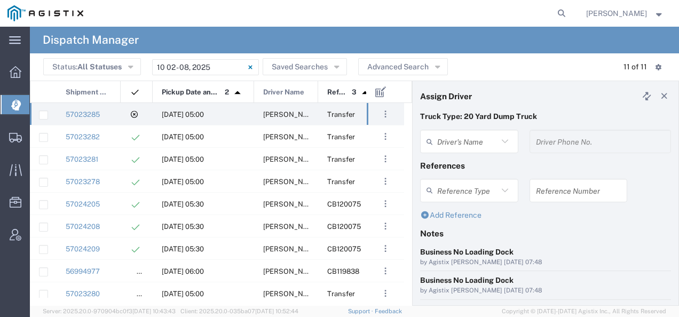
type input "[PERSON_NAME]"
type input "4084380716"
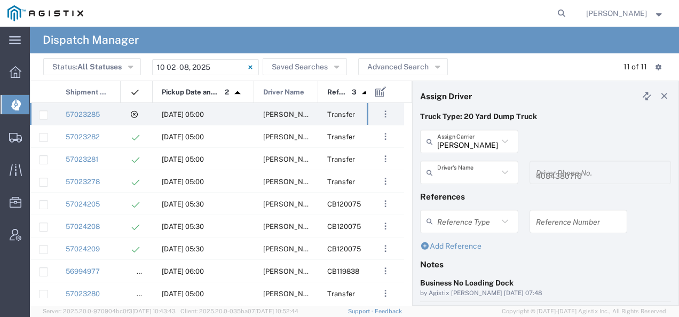
click at [463, 181] on input "text" at bounding box center [467, 172] width 61 height 19
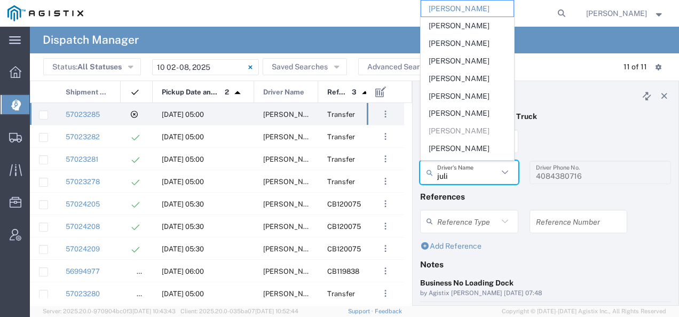
type input "[PERSON_NAME]"
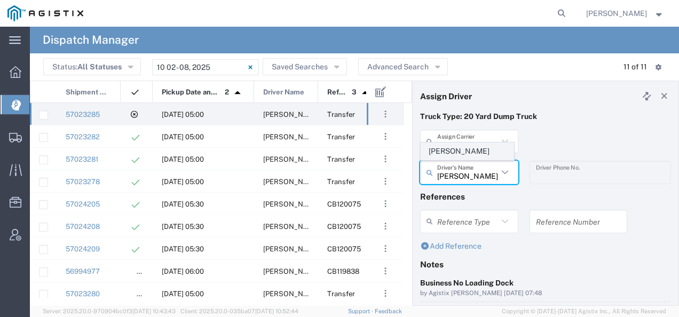
click at [451, 156] on span "[PERSON_NAME]" at bounding box center [467, 151] width 92 height 17
type input "[PERSON_NAME]"
type input "4085954195"
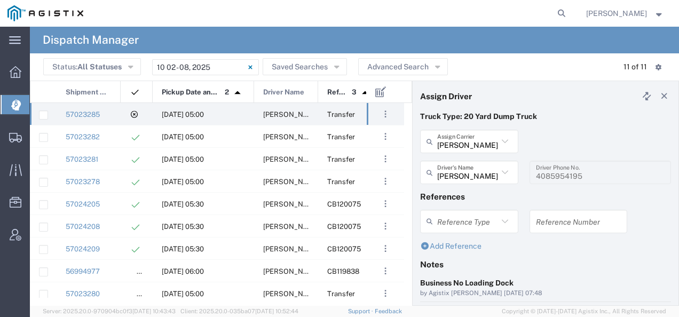
scroll to position [107, 0]
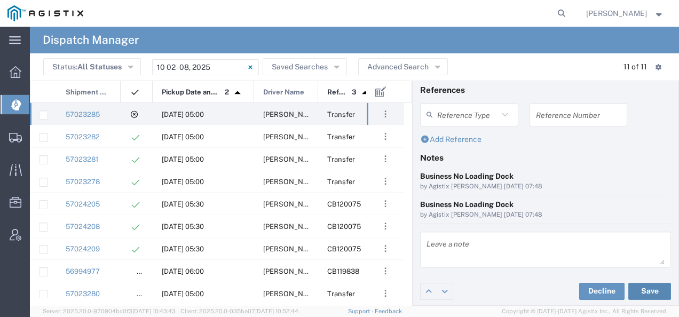
click at [642, 292] on button "Save" at bounding box center [650, 291] width 43 height 17
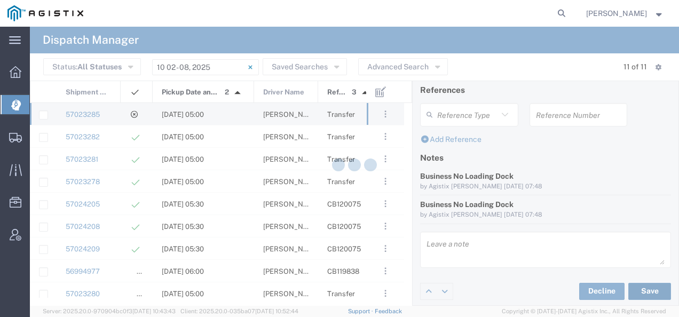
type input "[PERSON_NAME]"
